Goal: Unclear

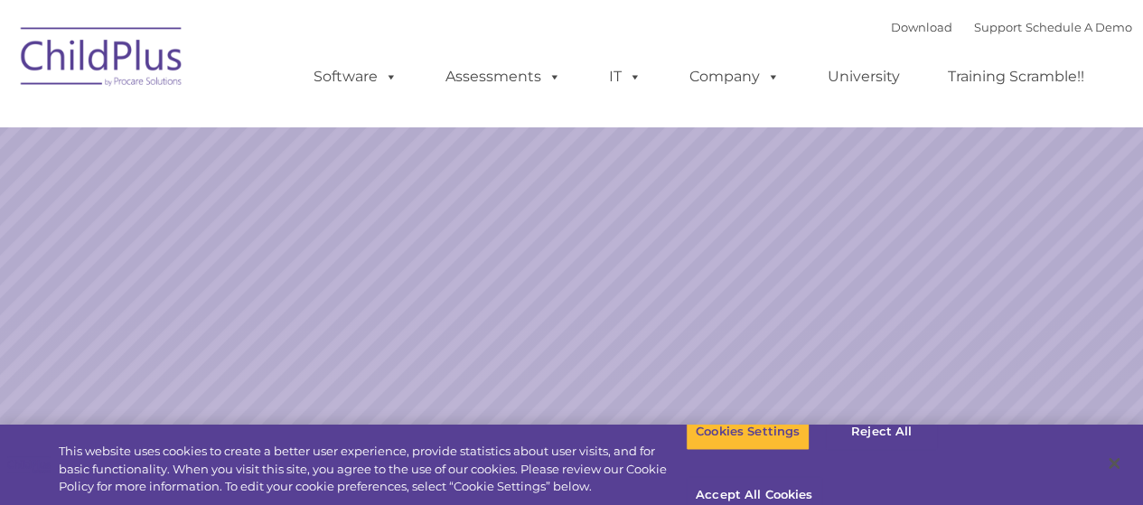
select select "MEDIUM"
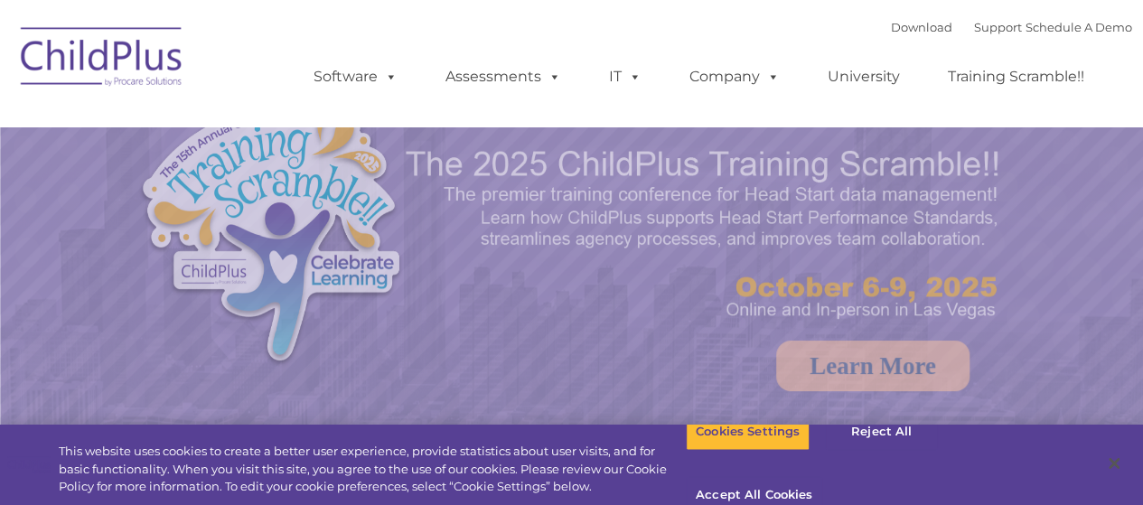
select select "MEDIUM"
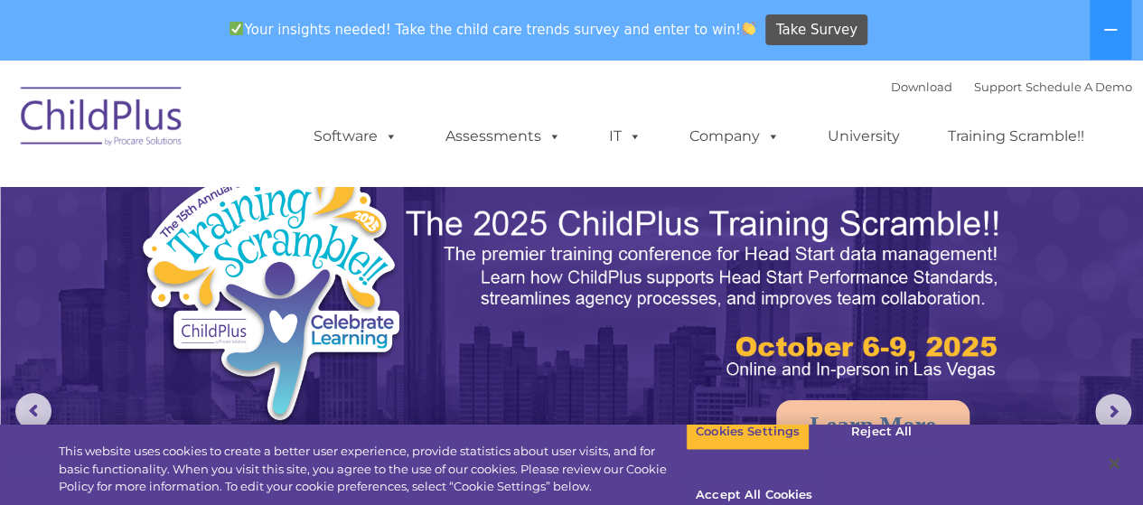
click at [1135, 50] on div "Your insights needed! Take the child care trends survey and enter to win! Take …" at bounding box center [571, 30] width 1143 height 60
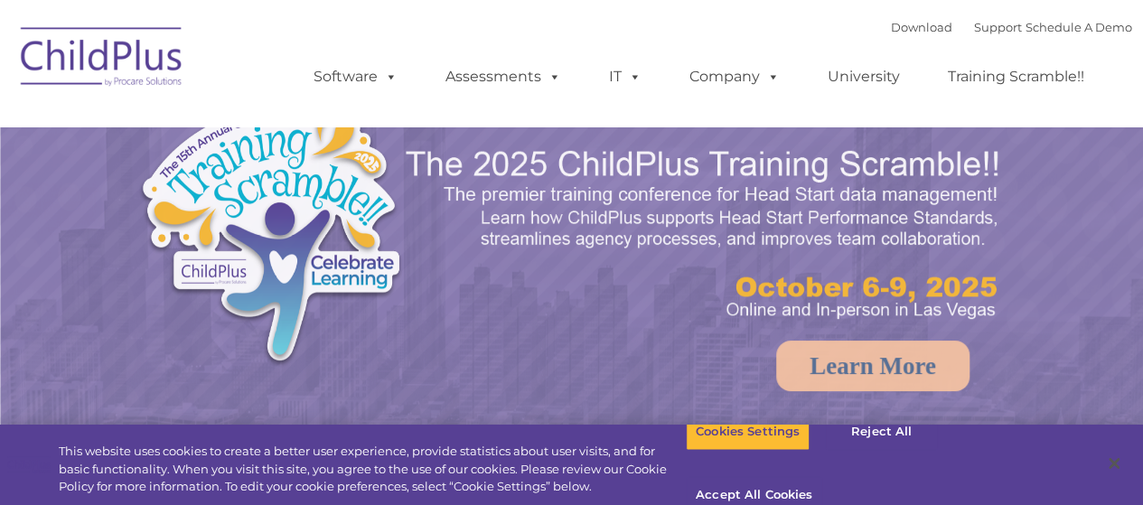
select select "MEDIUM"
